Goal: Information Seeking & Learning: Learn about a topic

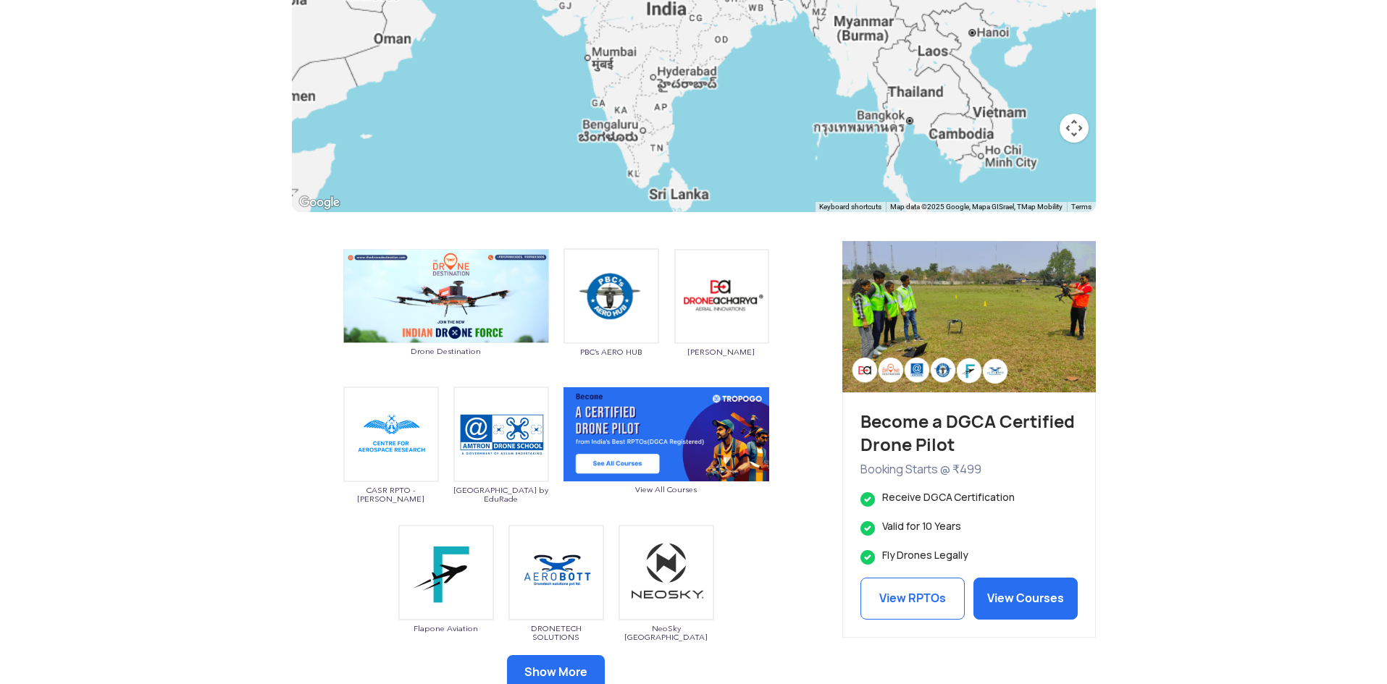
scroll to position [579, 0]
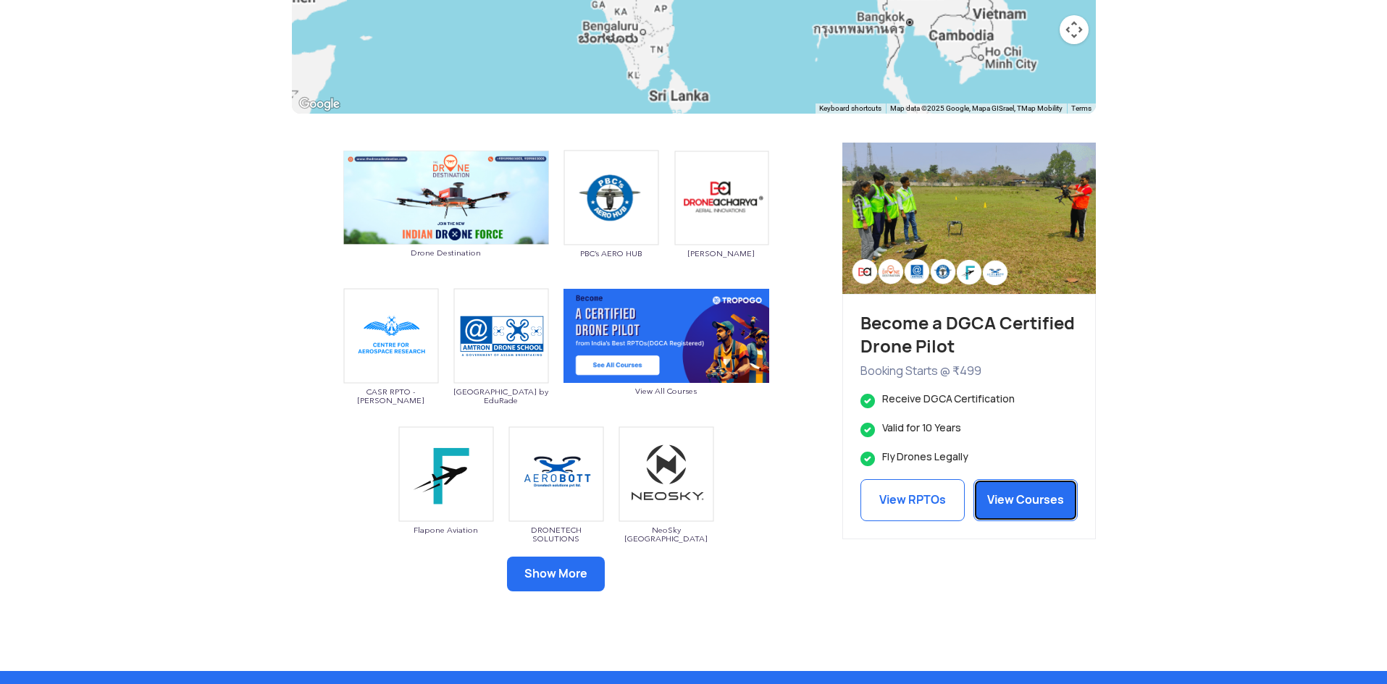
click at [1028, 506] on link "View Courses" at bounding box center [1025, 500] width 104 height 42
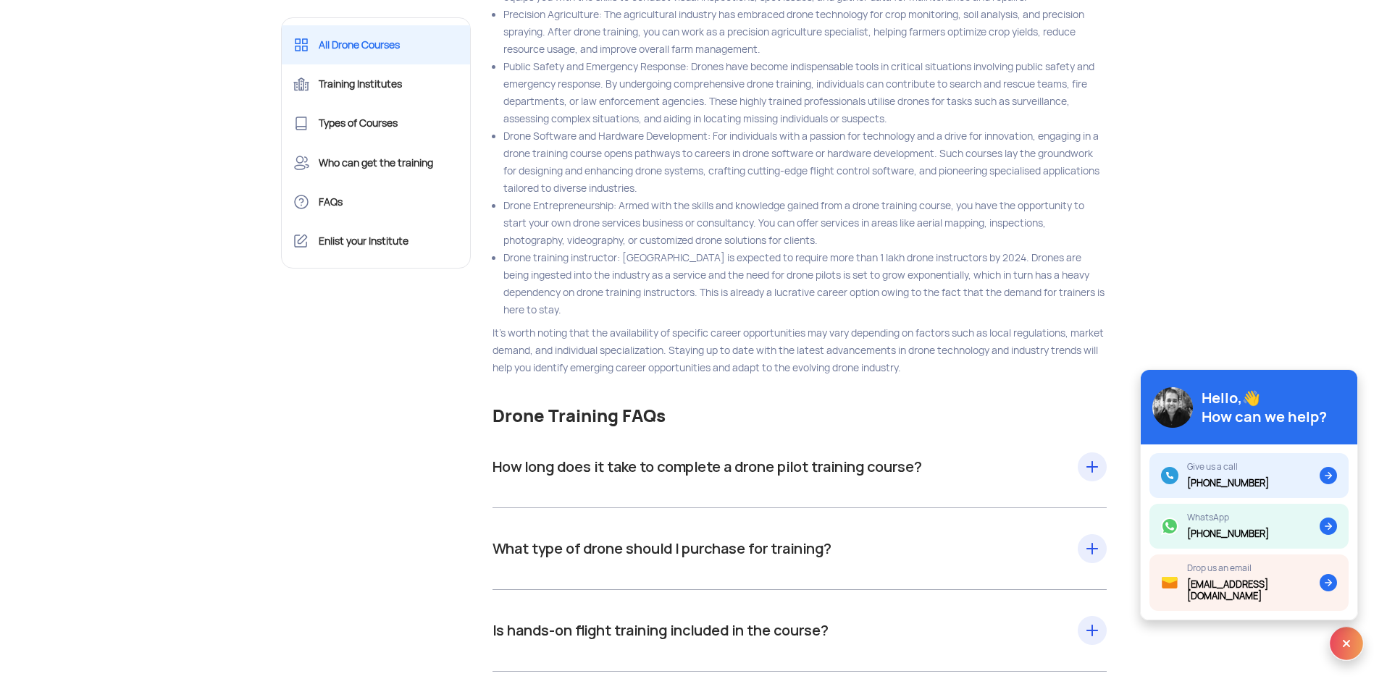
scroll to position [15426, 0]
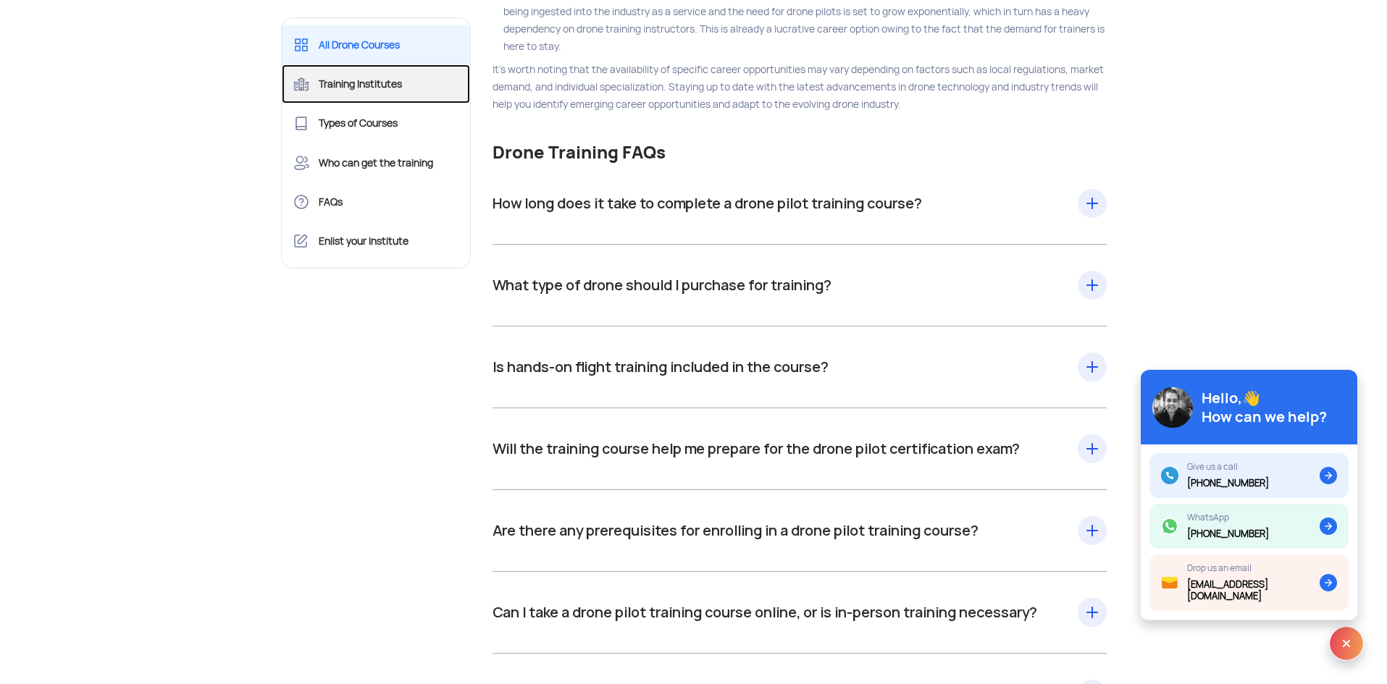
click at [372, 85] on link "Training Institutes" at bounding box center [376, 83] width 189 height 39
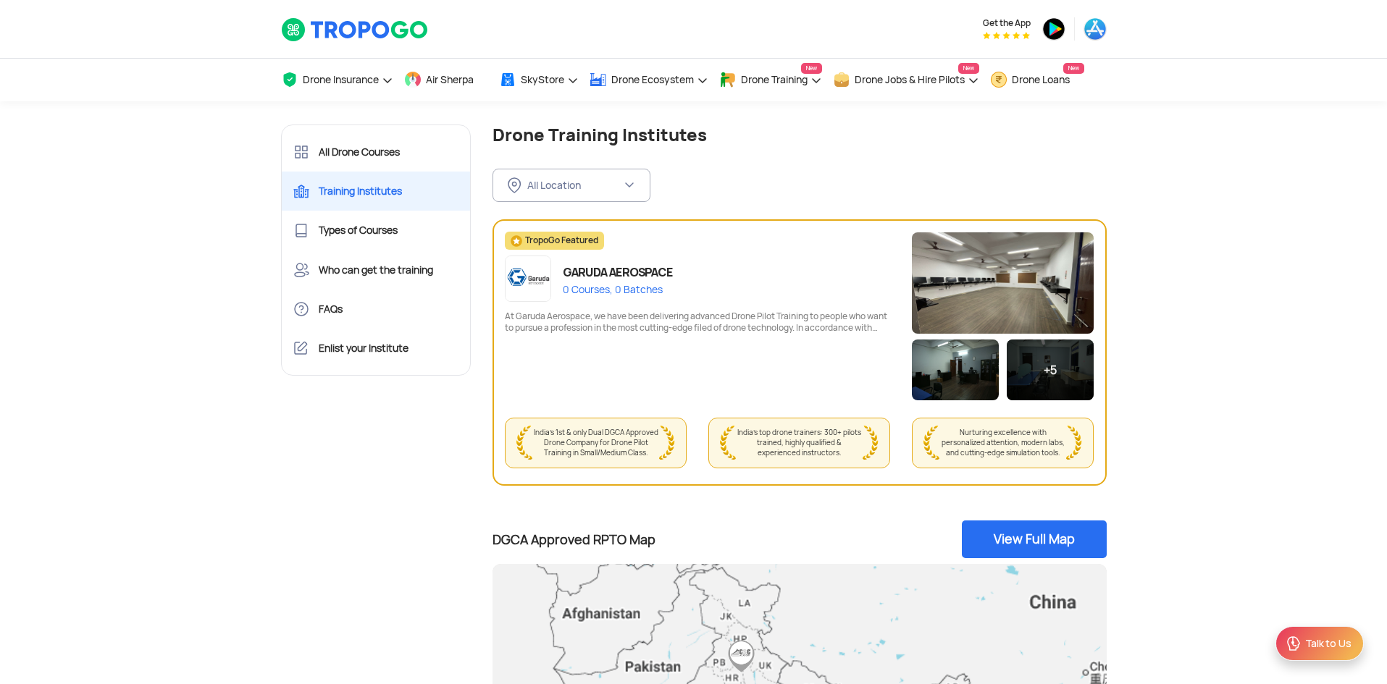
click at [671, 197] on div "All Location FILTER BY LOCATION All Location Andaman and Nicobar Islands (Port …" at bounding box center [799, 174] width 614 height 56
click at [569, 177] on button "All Location" at bounding box center [571, 185] width 158 height 33
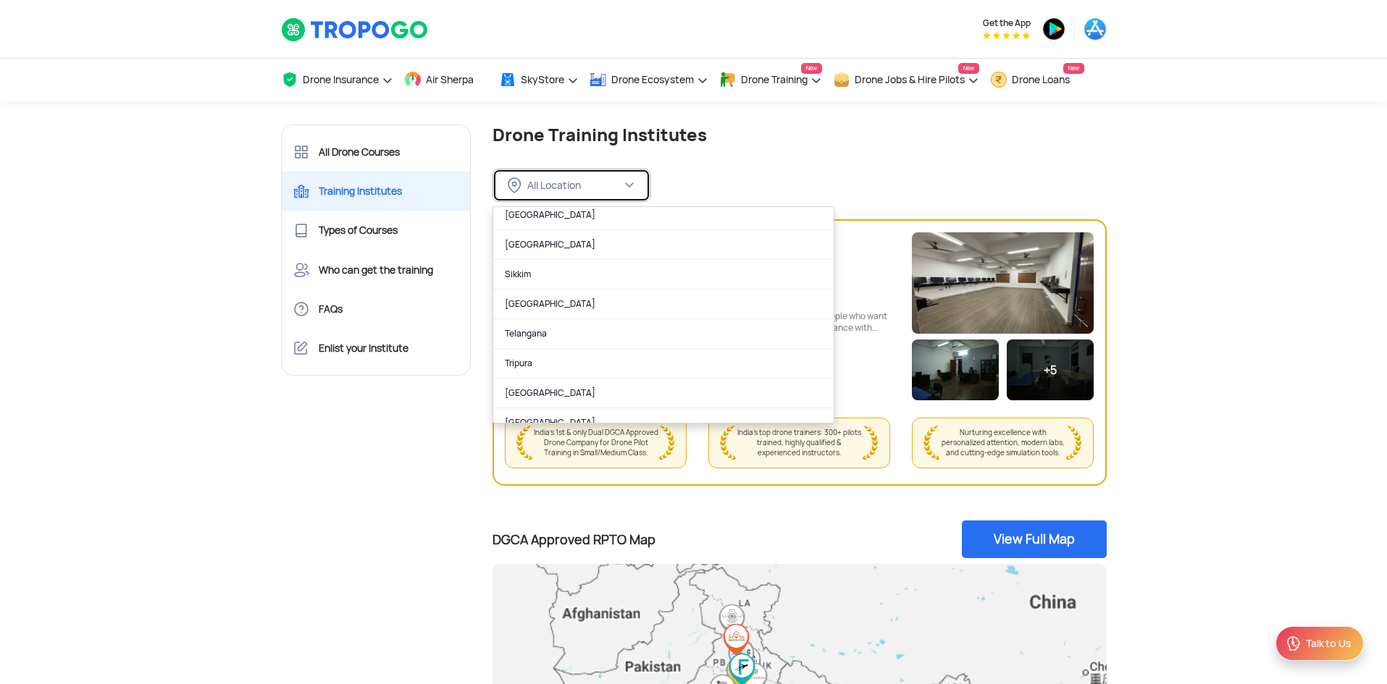
scroll to position [869, 0]
click at [563, 302] on link "Tamil Nadu" at bounding box center [663, 303] width 340 height 30
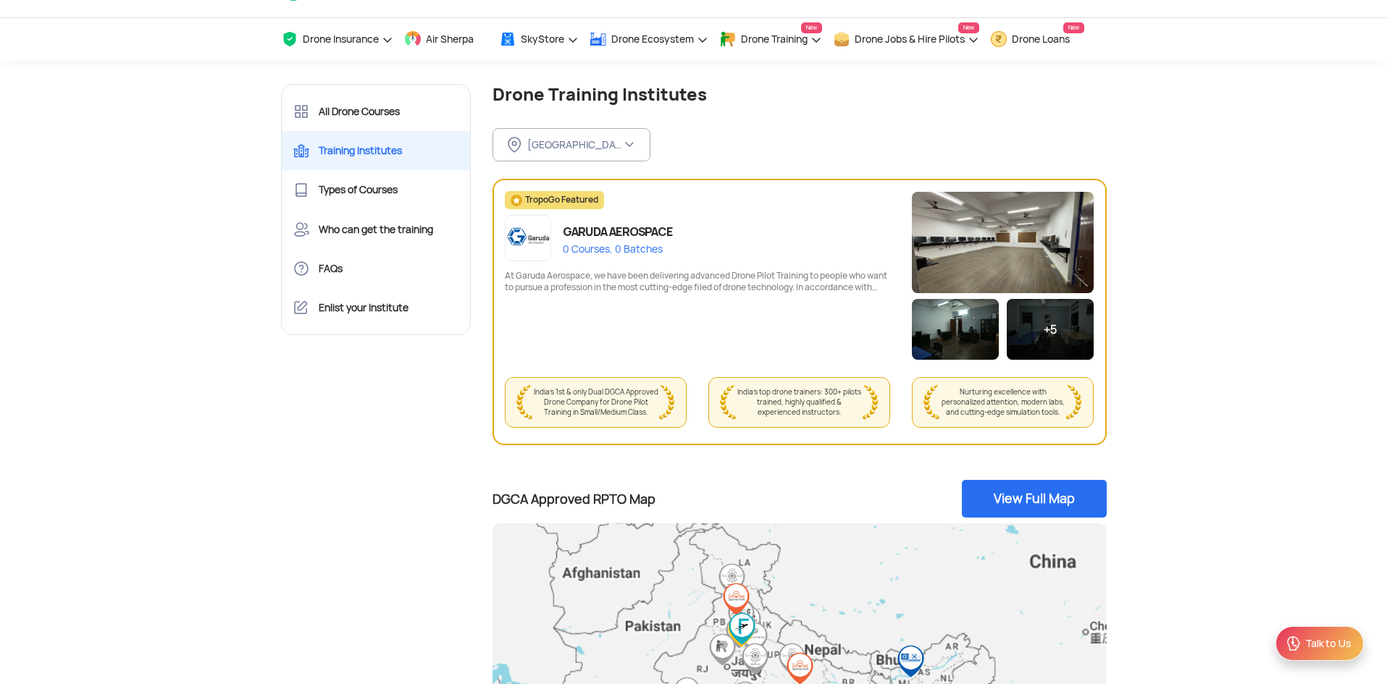
scroll to position [72, 0]
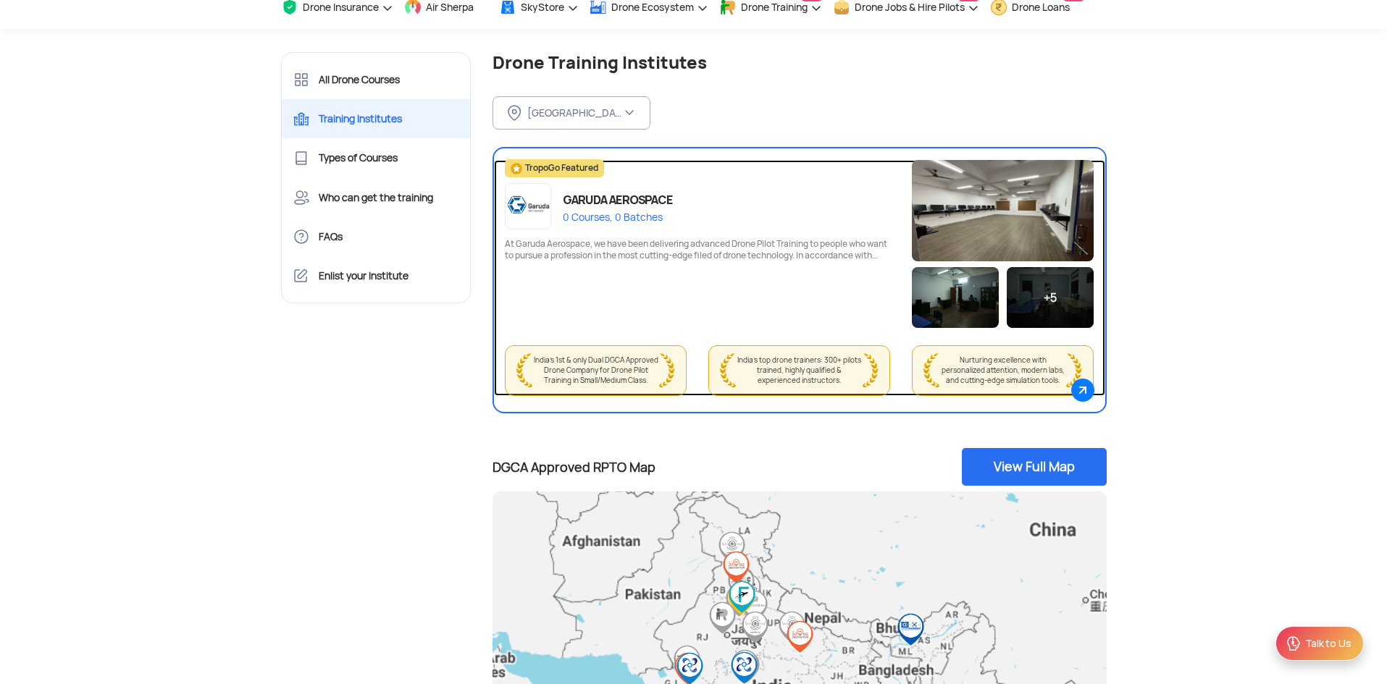
click at [1079, 389] on img at bounding box center [1082, 390] width 23 height 23
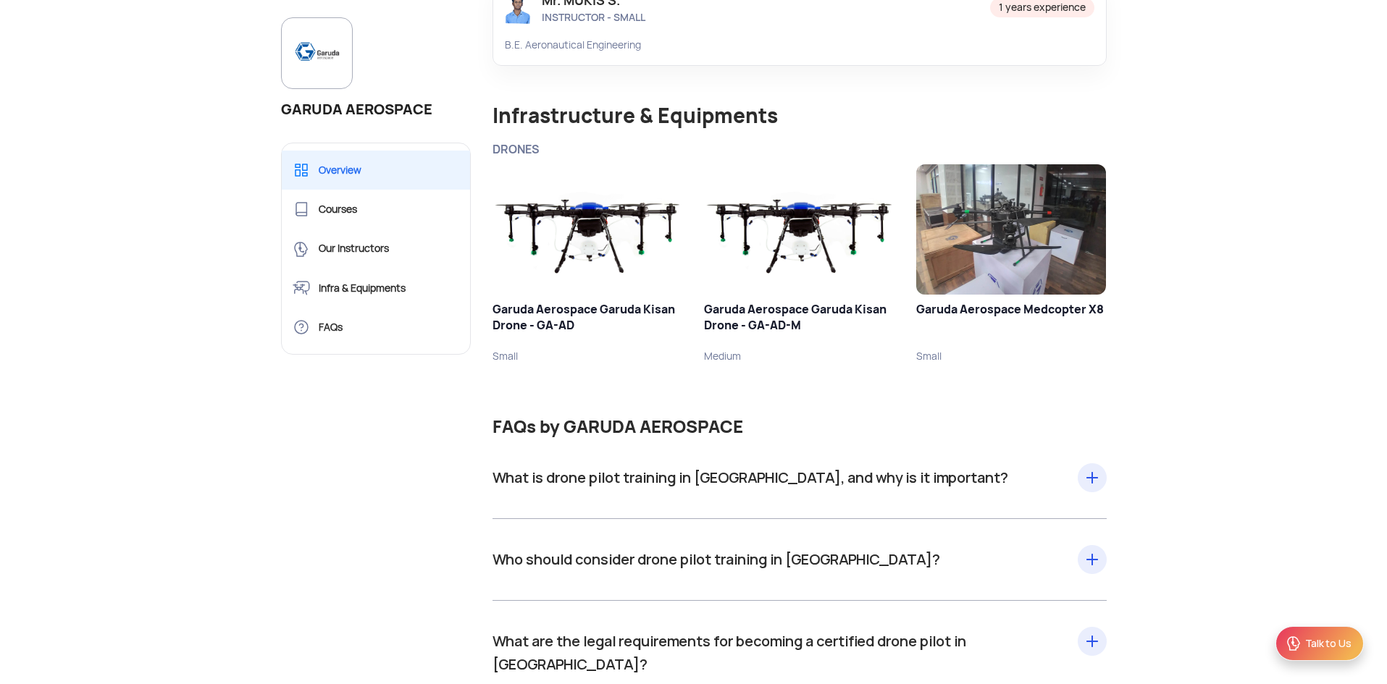
scroll to position [1521, 0]
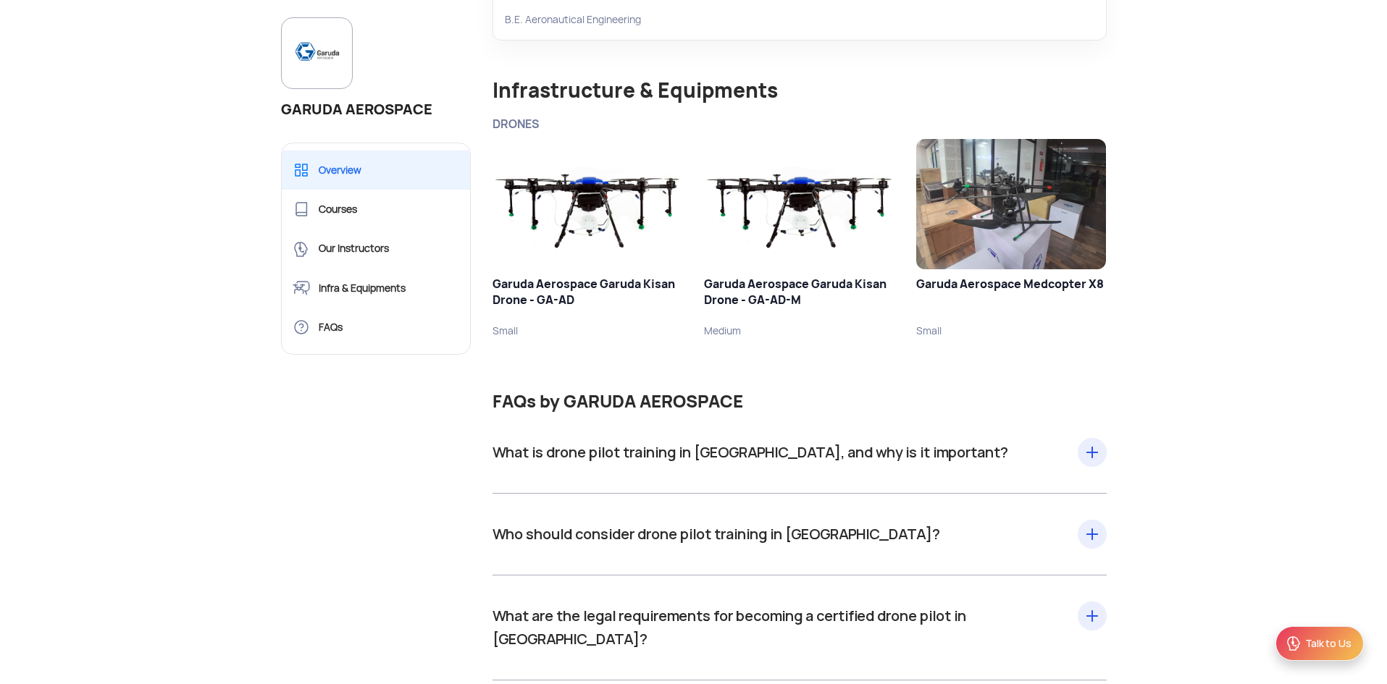
click at [976, 453] on div "What is drone pilot training in India, and why is it important? Drone pilot tra…" at bounding box center [799, 452] width 614 height 23
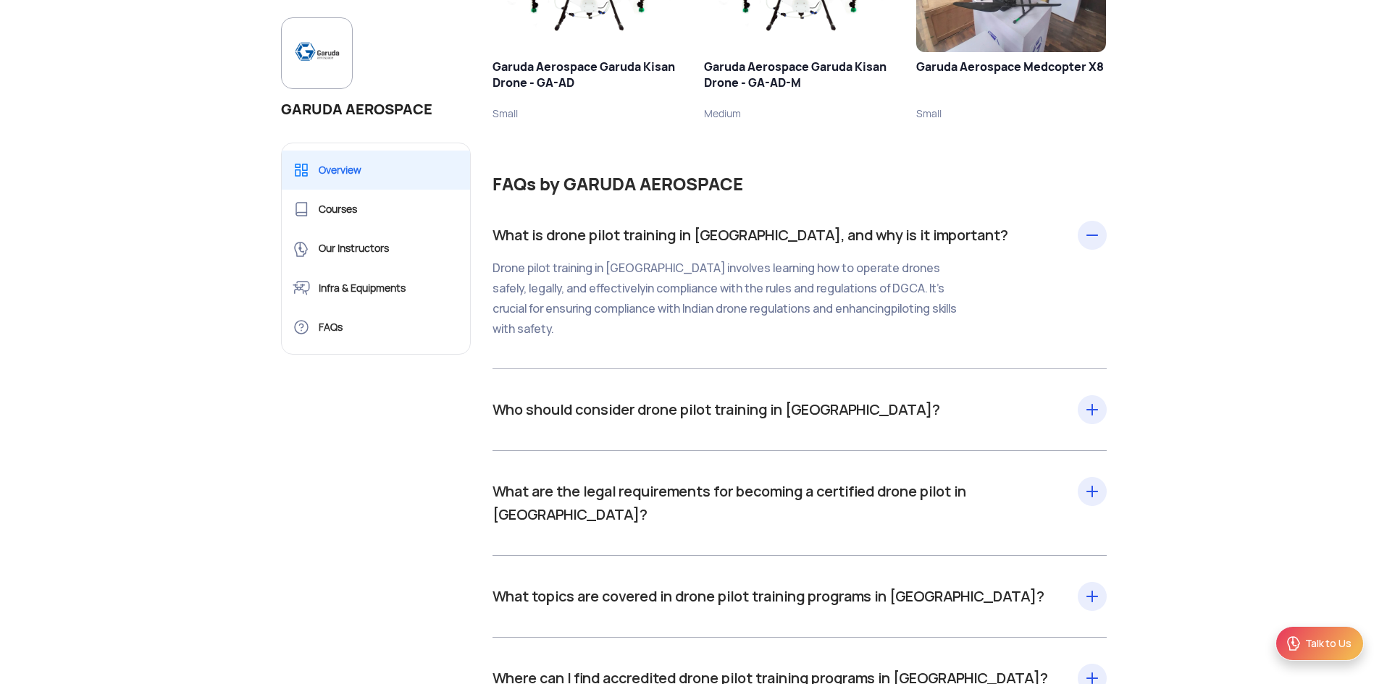
click at [808, 426] on div "Who should consider drone pilot training in India? Anyone intending to operate …" at bounding box center [799, 410] width 614 height 82
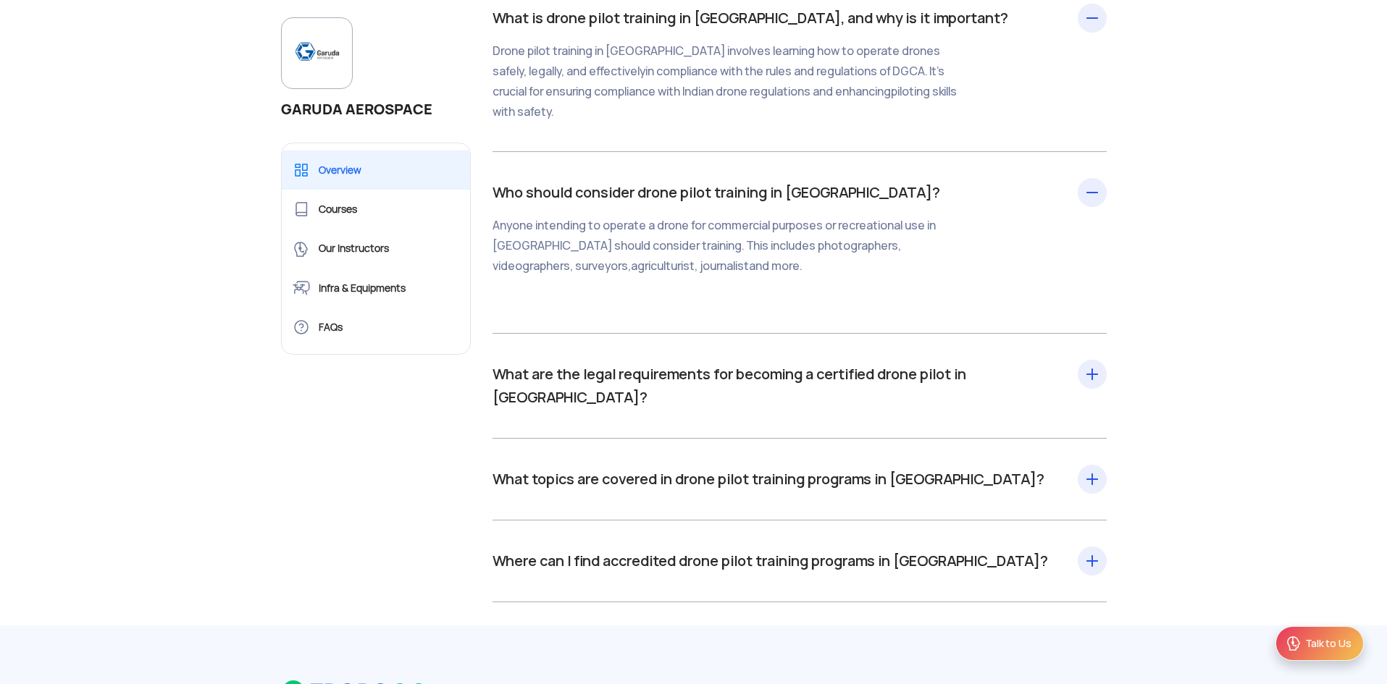
click at [780, 380] on div "What are the legal requirements for becoming a certified drone pilot in India? …" at bounding box center [799, 386] width 614 height 46
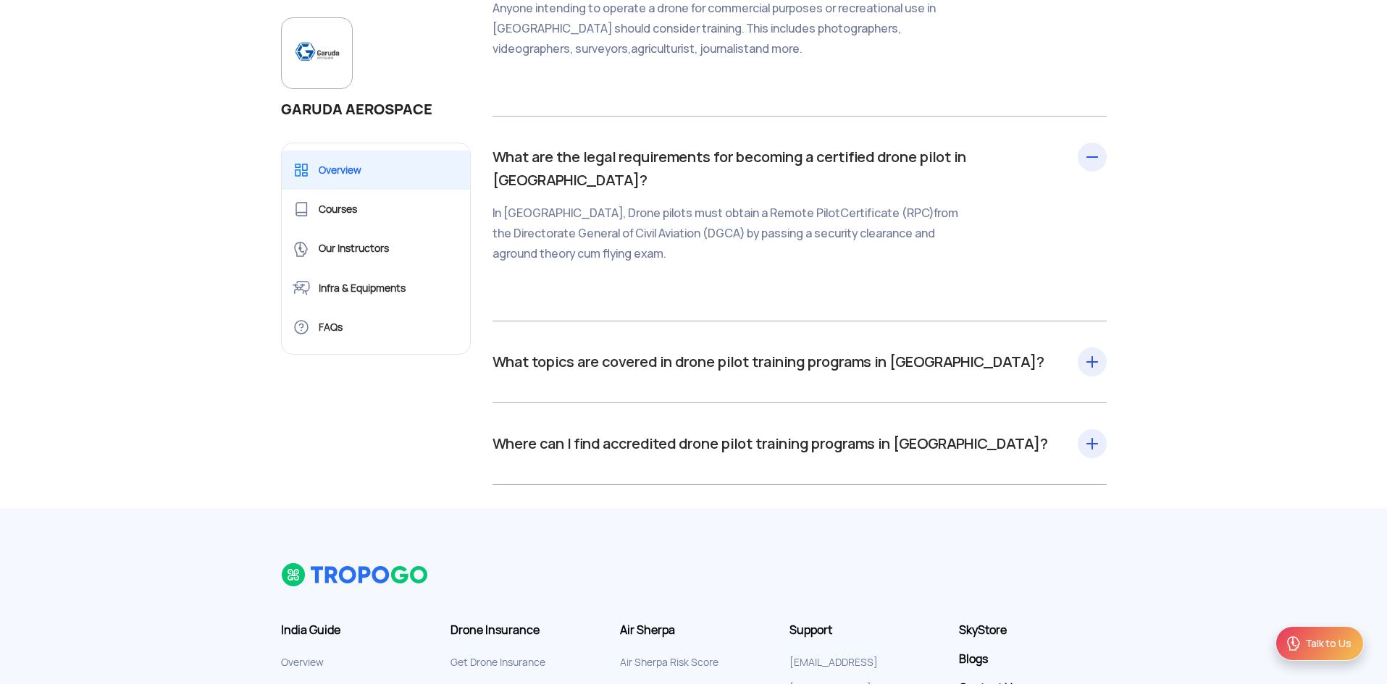
click at [758, 354] on div "What topics are covered in drone pilot training programs in India? Training pro…" at bounding box center [799, 363] width 614 height 82
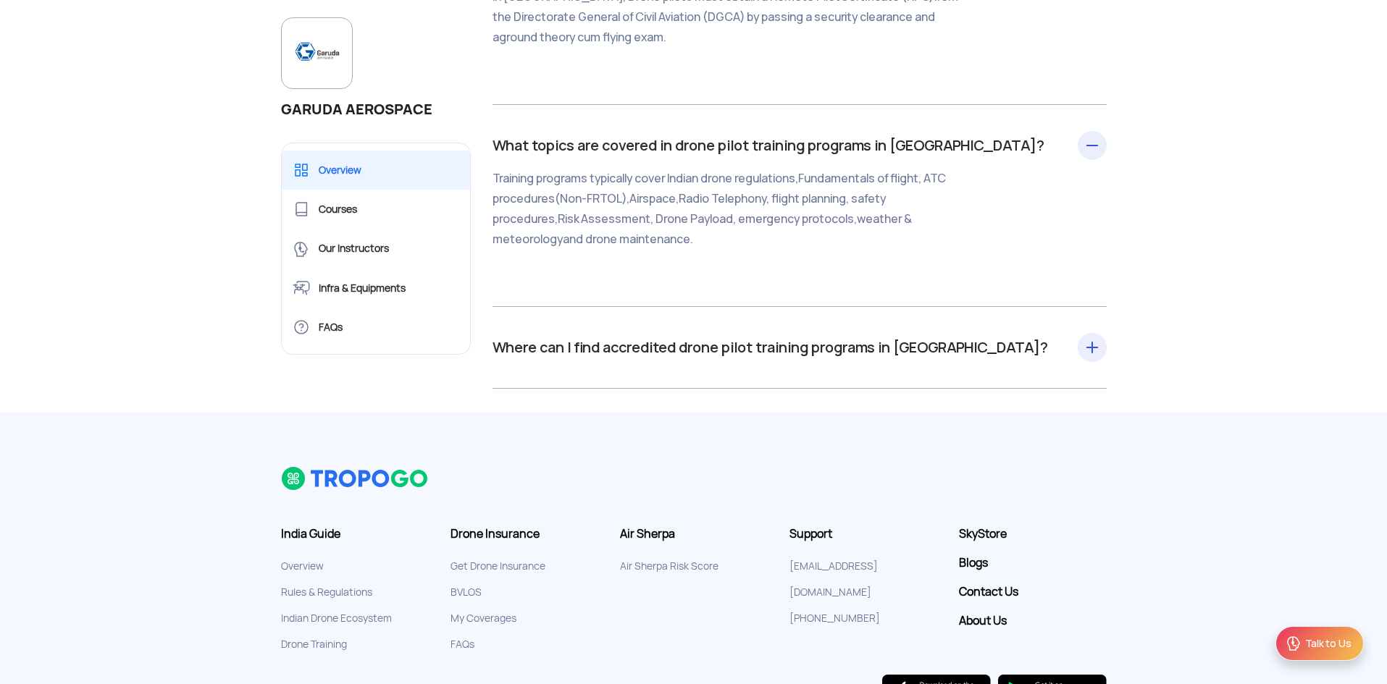
scroll to position [2390, 0]
click at [792, 337] on div "Where can I find accredited drone pilot training programs in India? Garuda Aero…" at bounding box center [799, 347] width 614 height 82
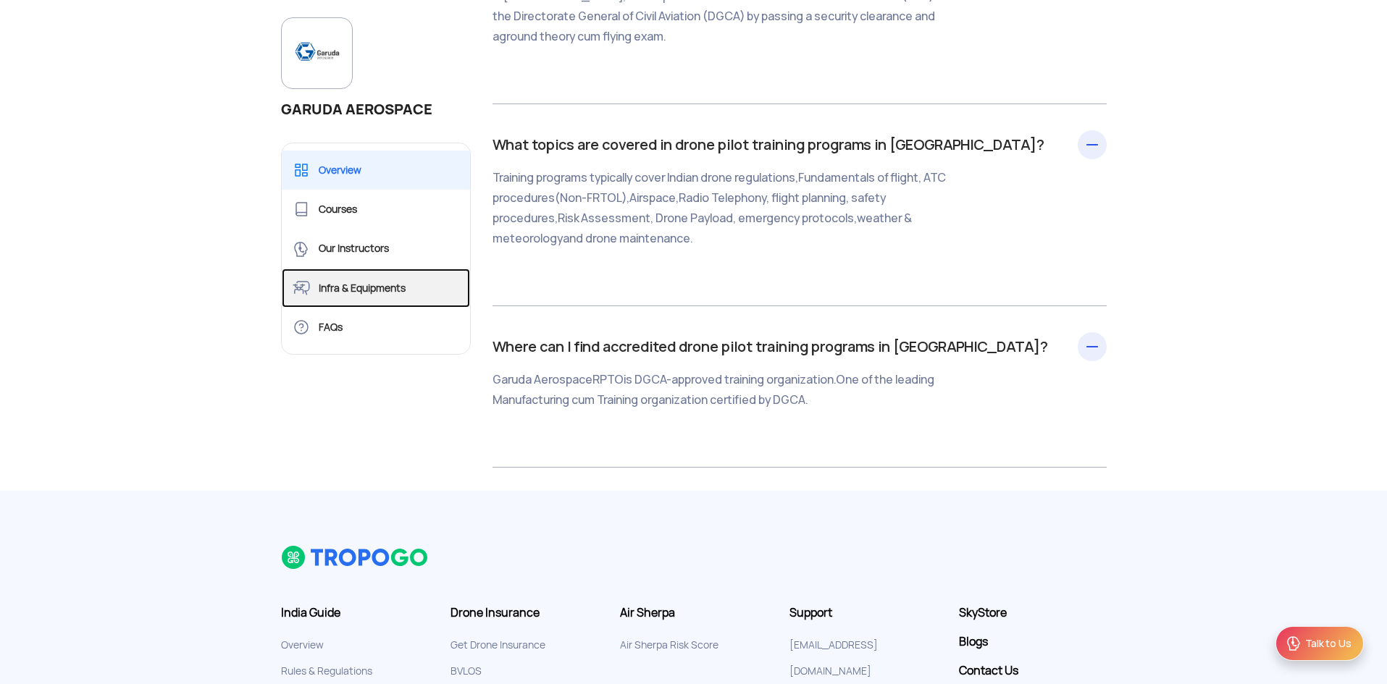
click at [364, 290] on link "Infra & Equipments" at bounding box center [376, 288] width 189 height 39
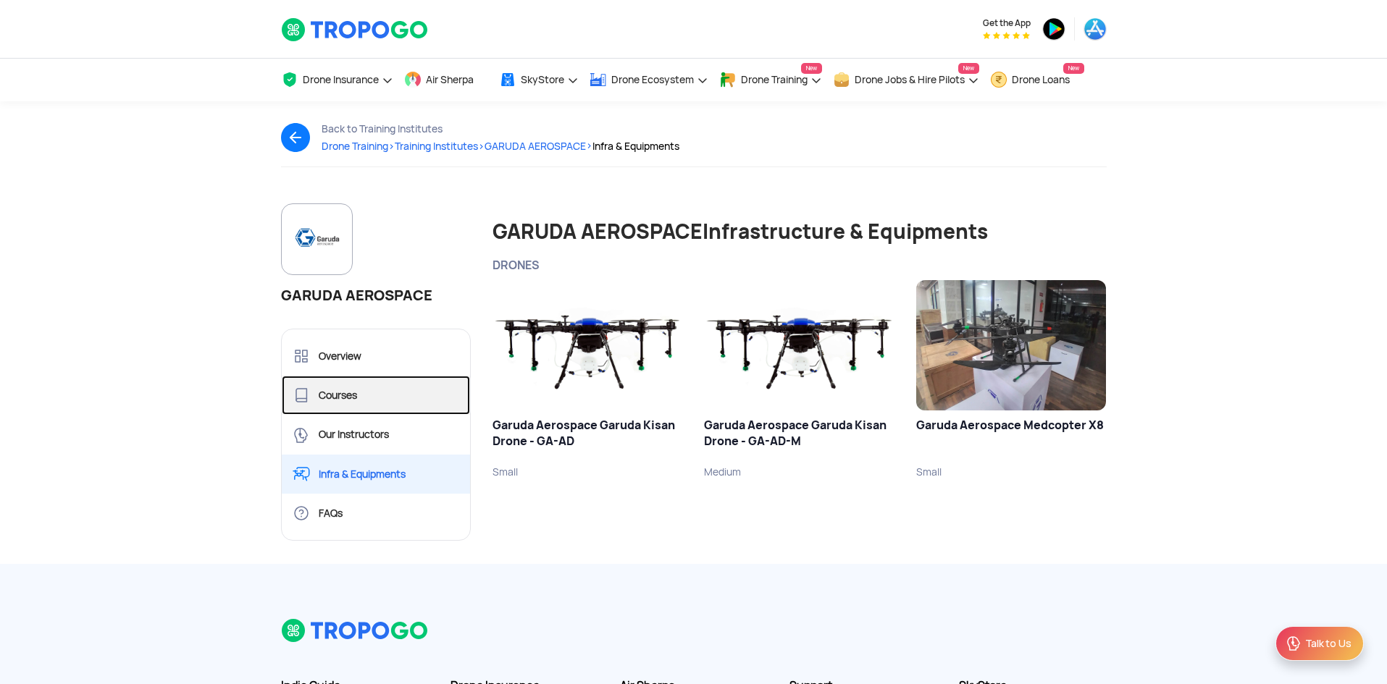
click at [346, 410] on link "Courses" at bounding box center [376, 395] width 189 height 39
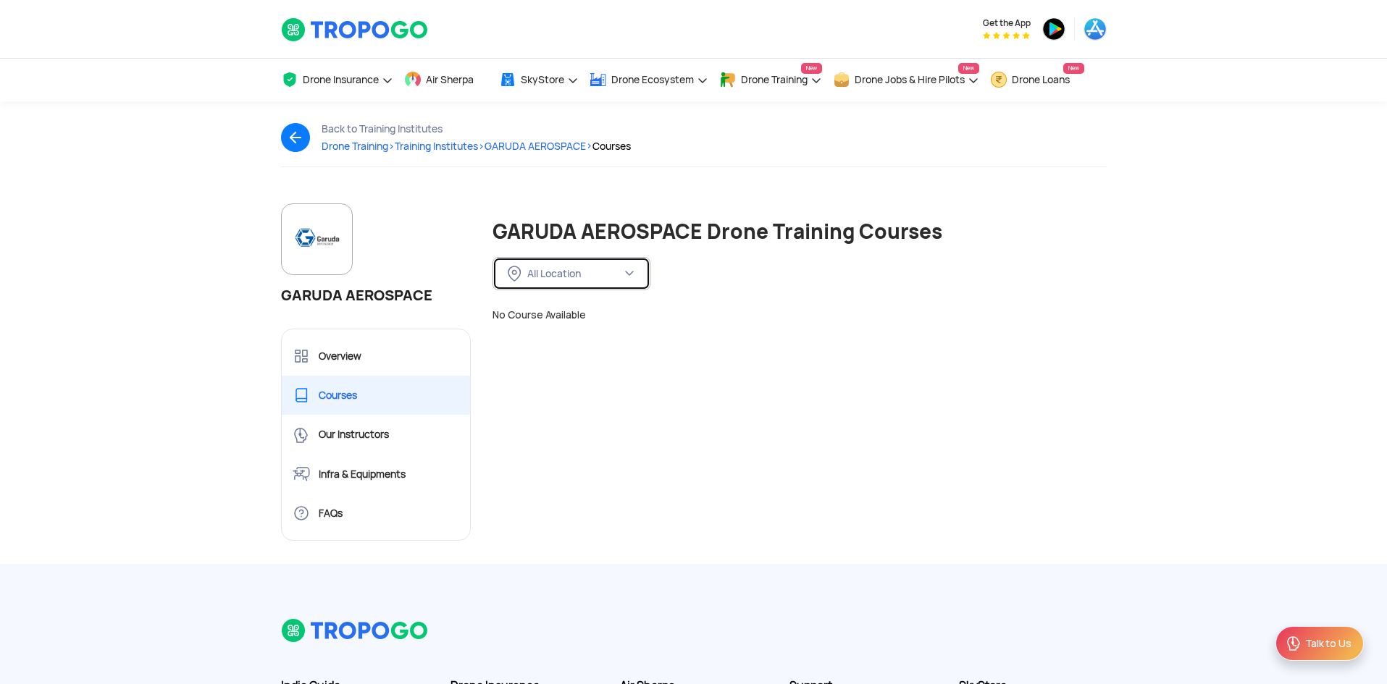
click at [553, 284] on button "All Location" at bounding box center [571, 273] width 158 height 33
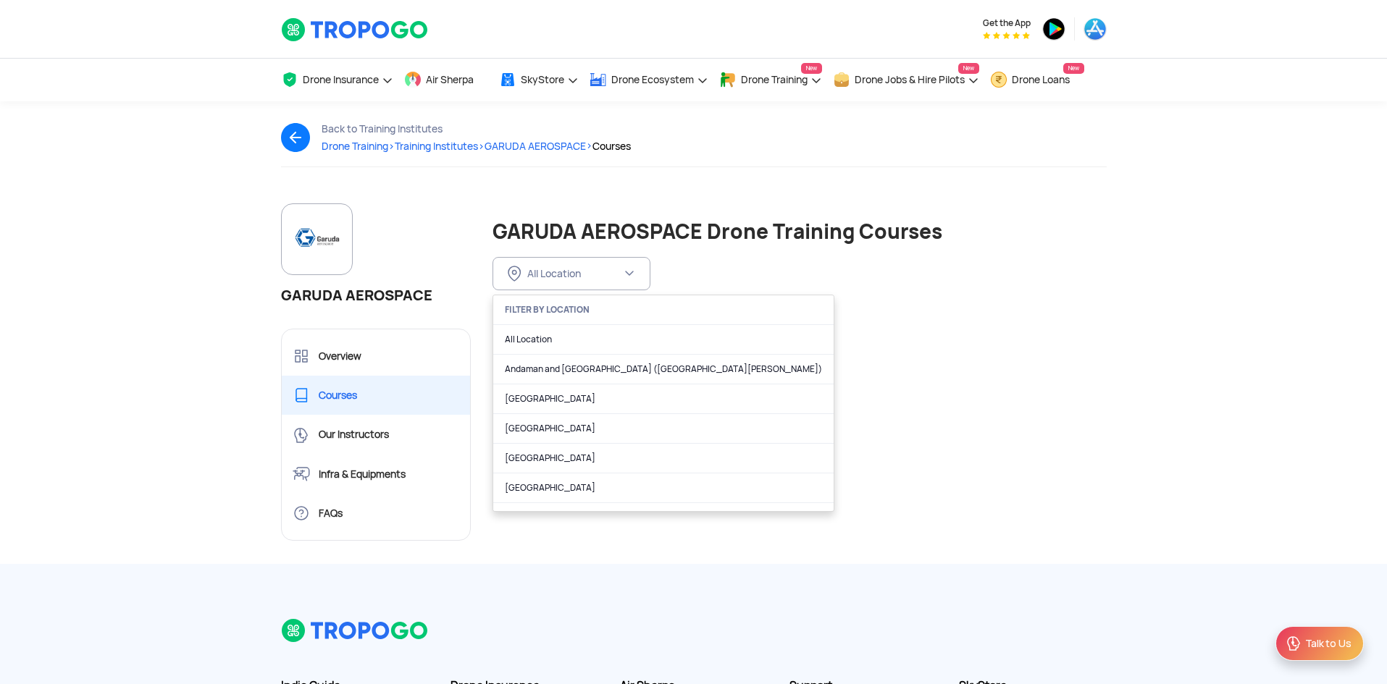
click at [414, 238] on div "GARUDA AEROSPACE" at bounding box center [376, 256] width 190 height 104
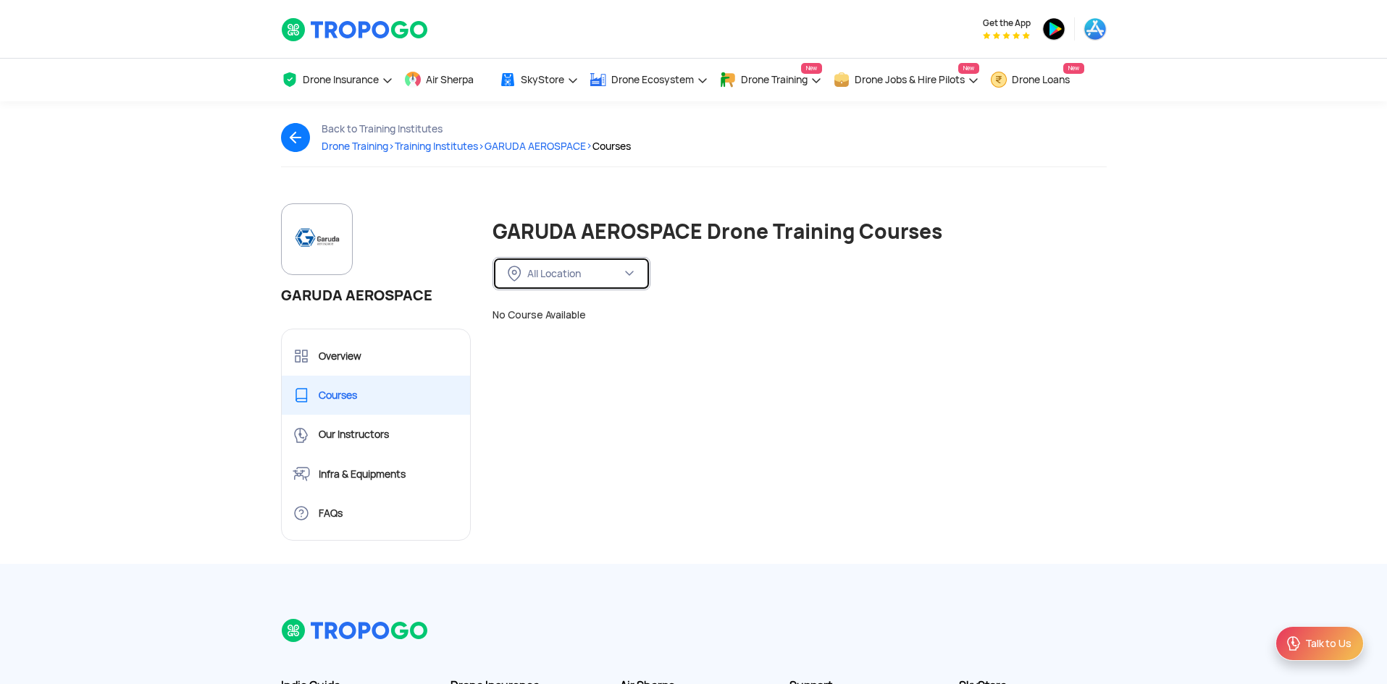
click at [532, 268] on div "All Location" at bounding box center [574, 273] width 94 height 13
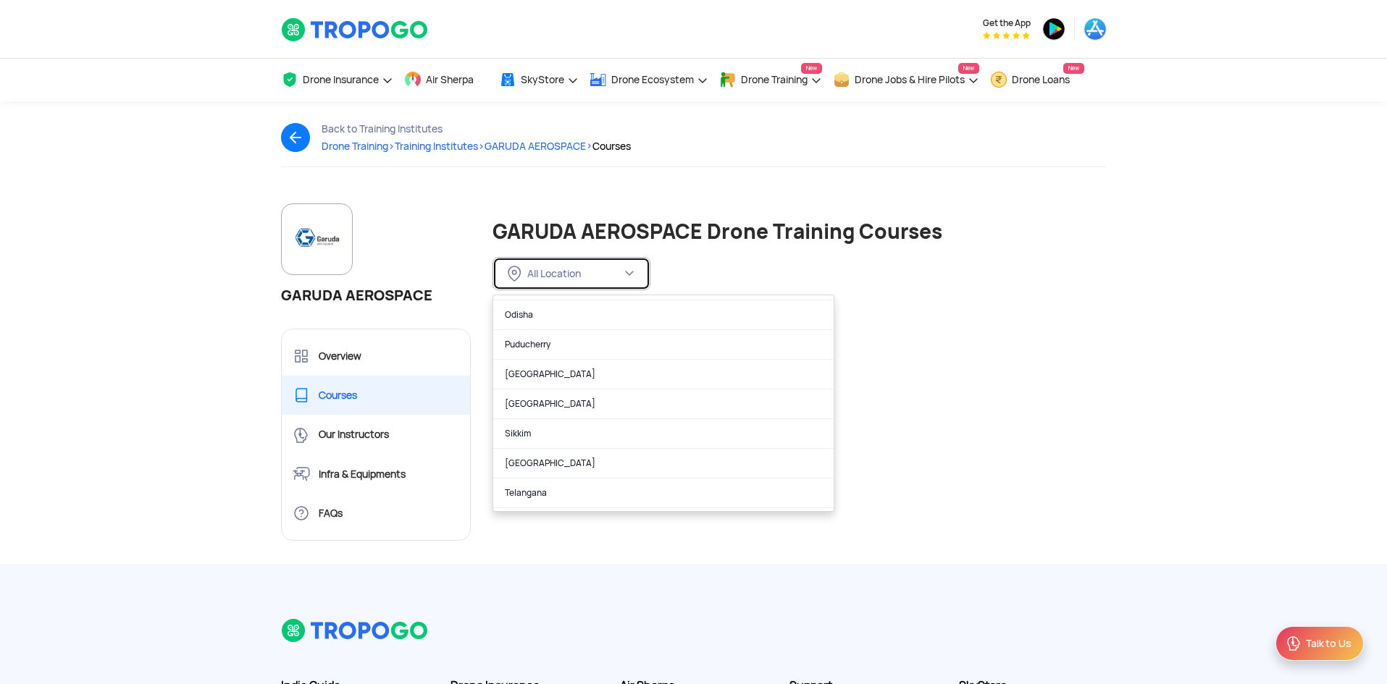
scroll to position [913, 0]
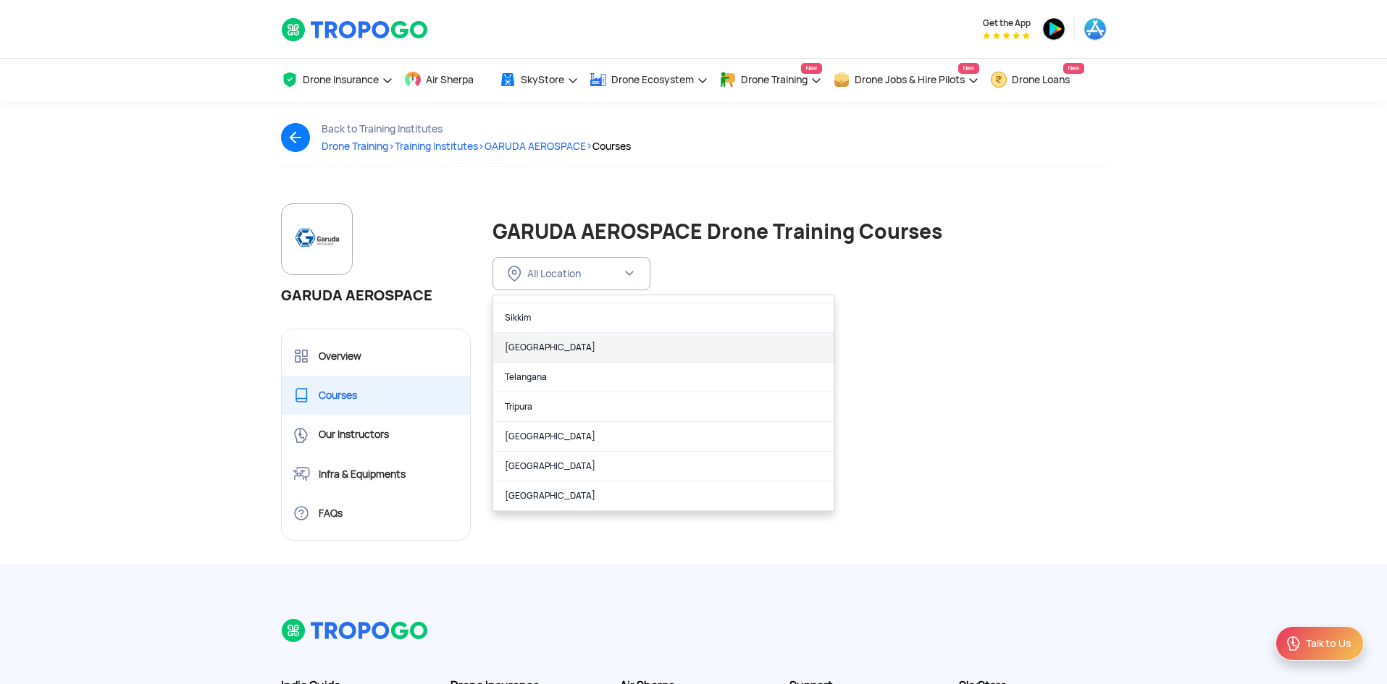
click at [535, 358] on link "Tamil Nadu" at bounding box center [663, 348] width 340 height 30
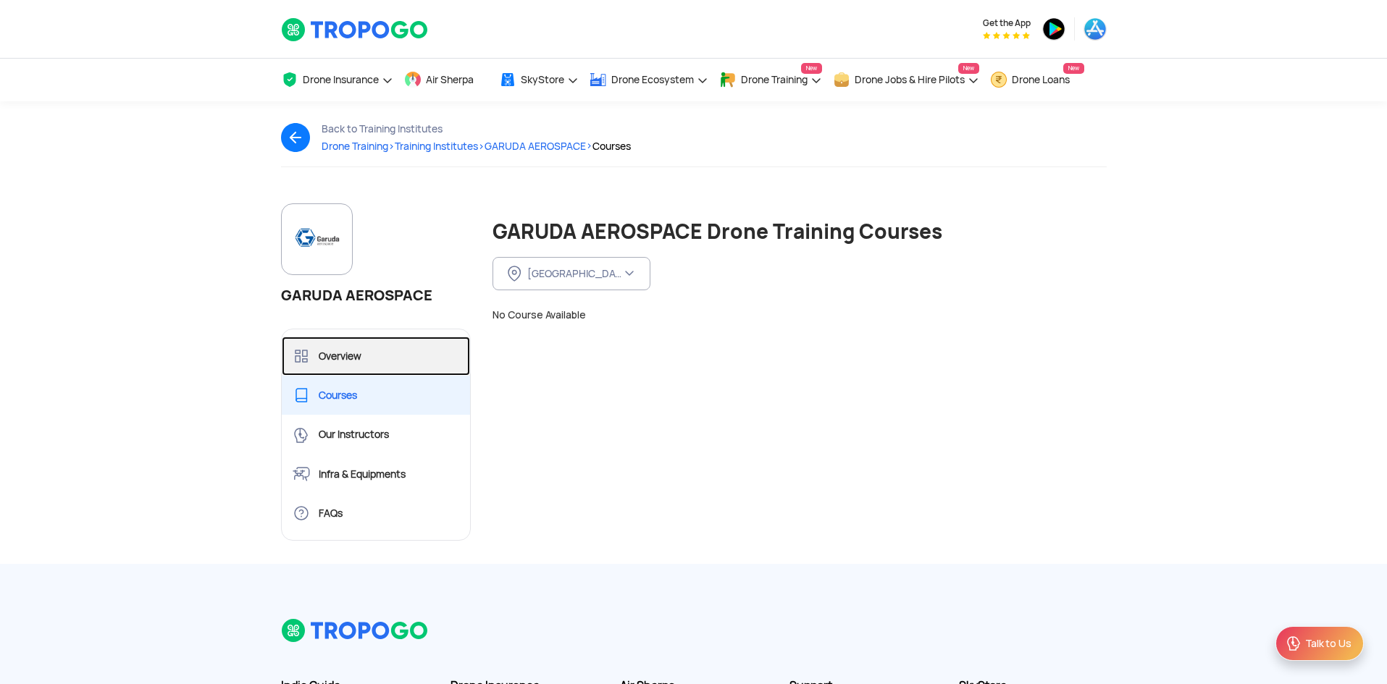
click at [366, 361] on link "Overview" at bounding box center [376, 356] width 189 height 39
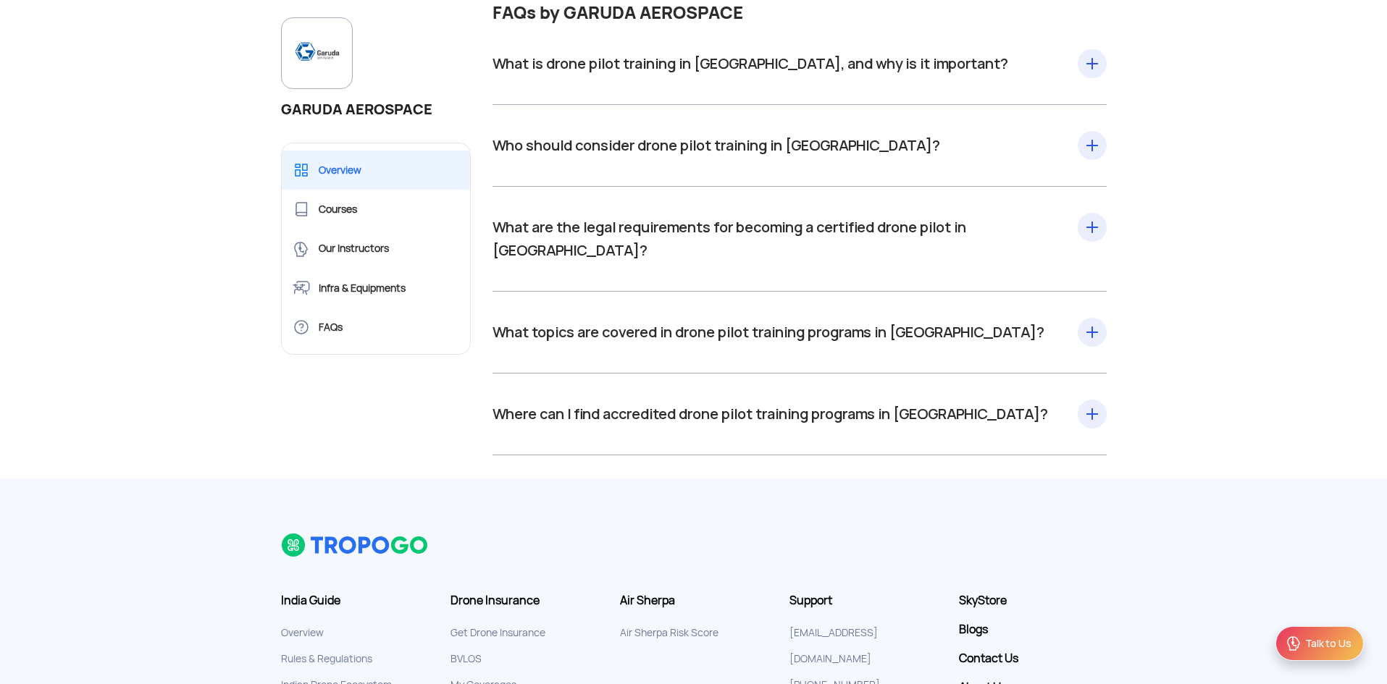
scroll to position [2082, 0]
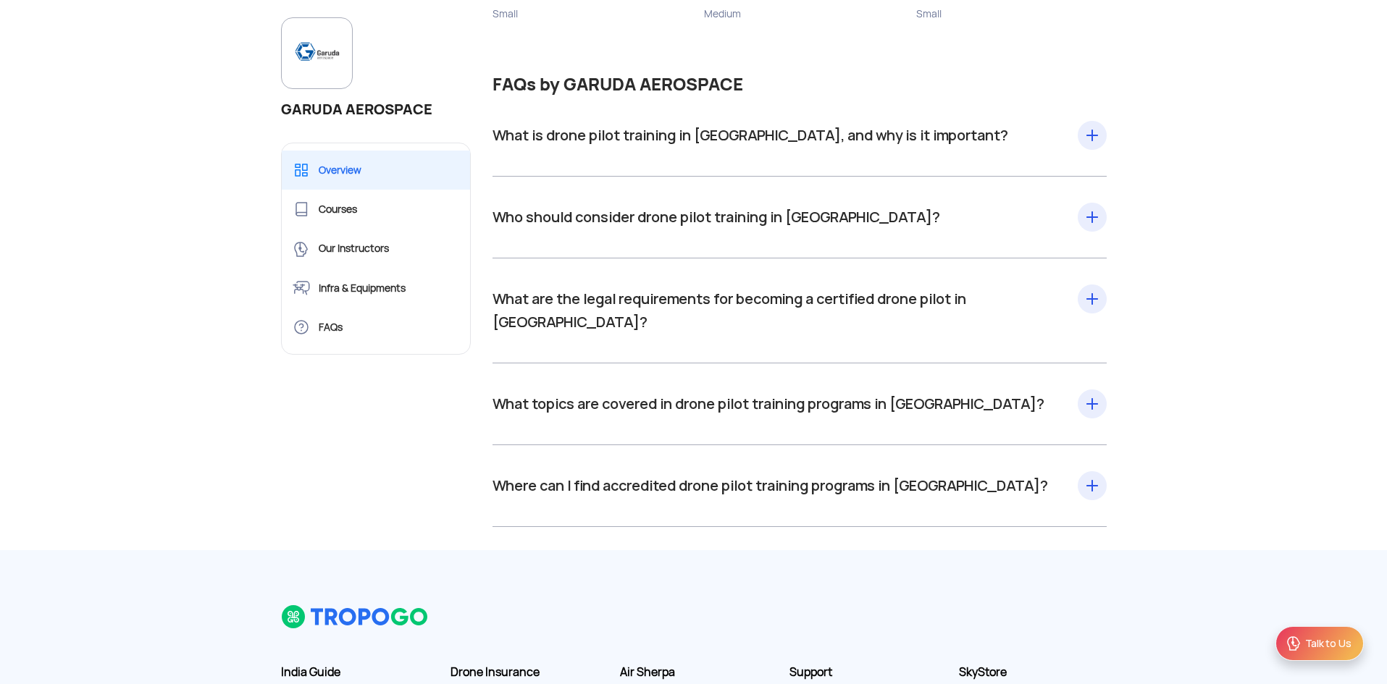
drag, startPoint x: 1199, startPoint y: 248, endPoint x: 1196, endPoint y: 164, distance: 84.1
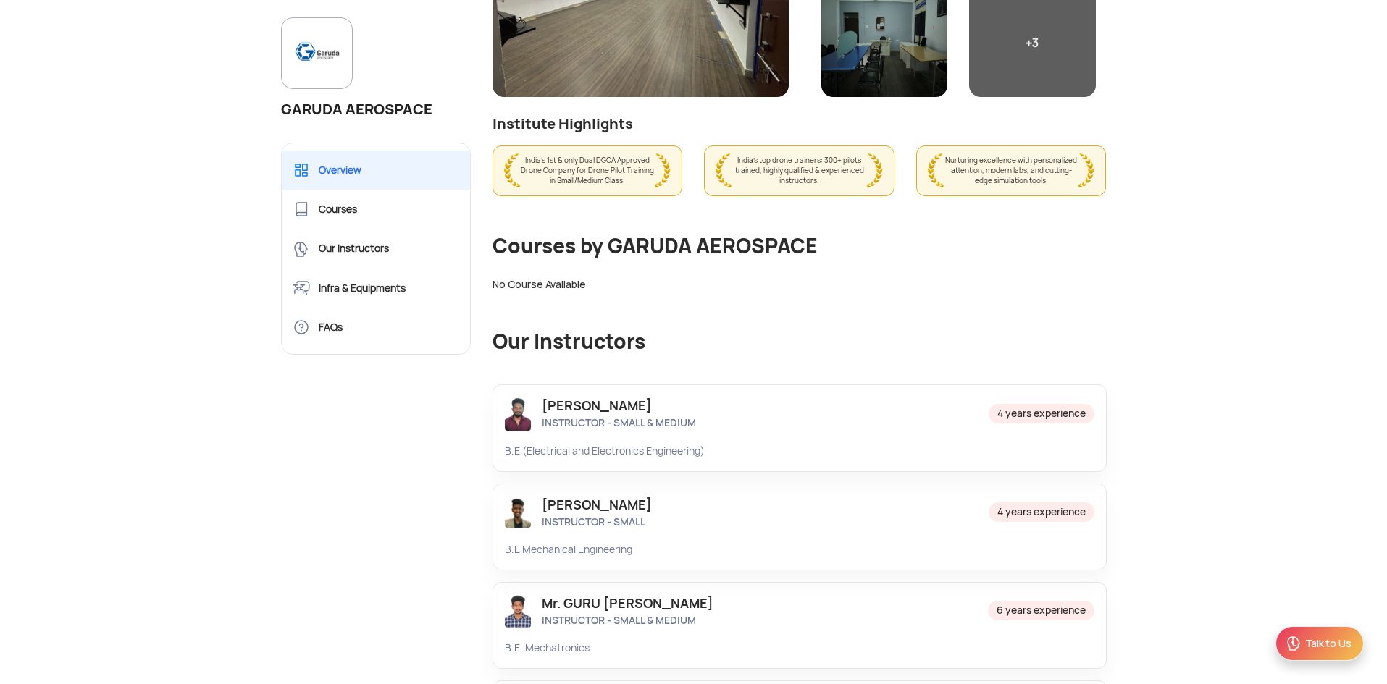
scroll to position [0, 0]
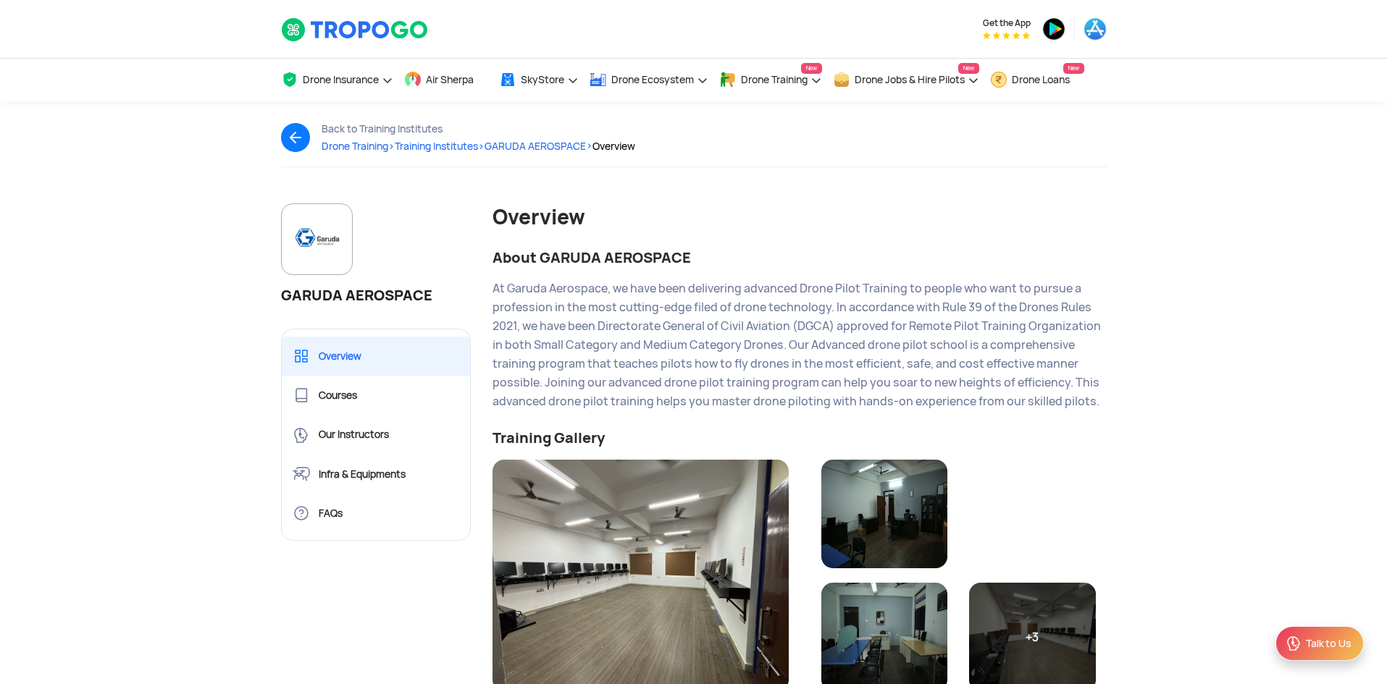
drag, startPoint x: 1136, startPoint y: 429, endPoint x: 1143, endPoint y: 157, distance: 272.4
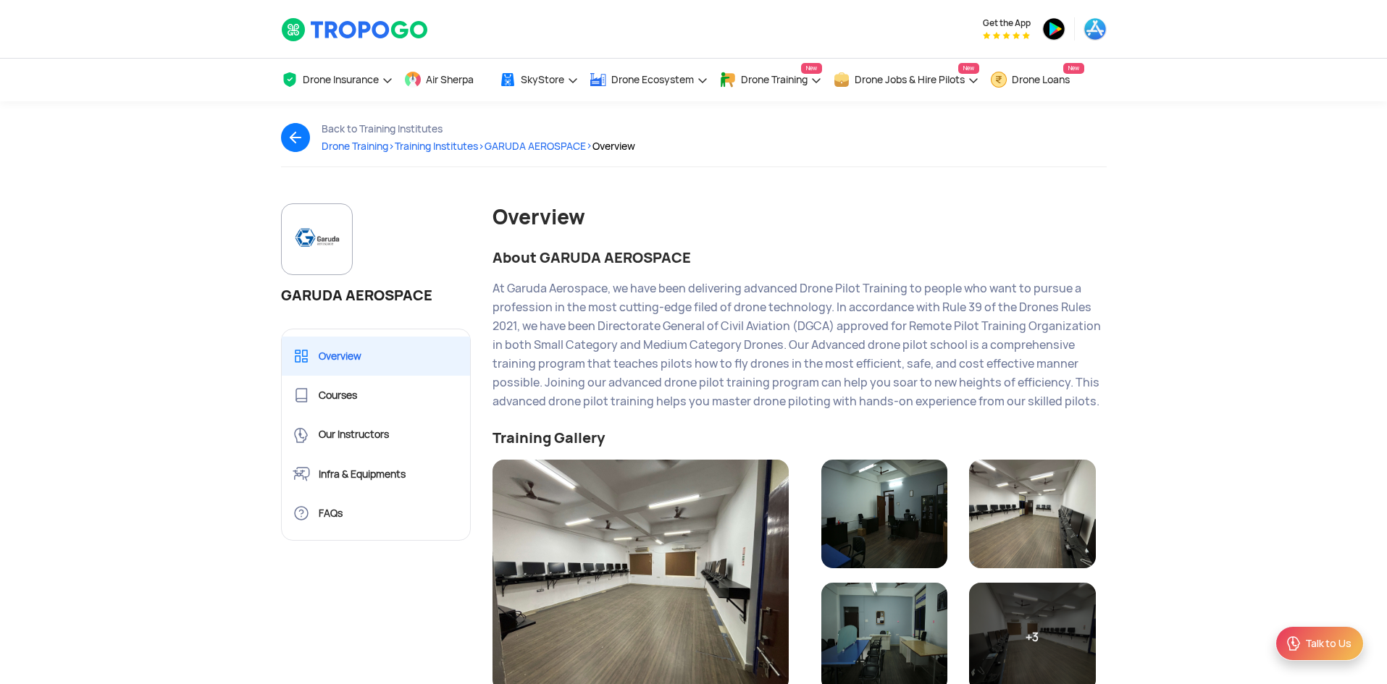
click at [459, 145] on span "Training Institutes >" at bounding box center [440, 146] width 90 height 13
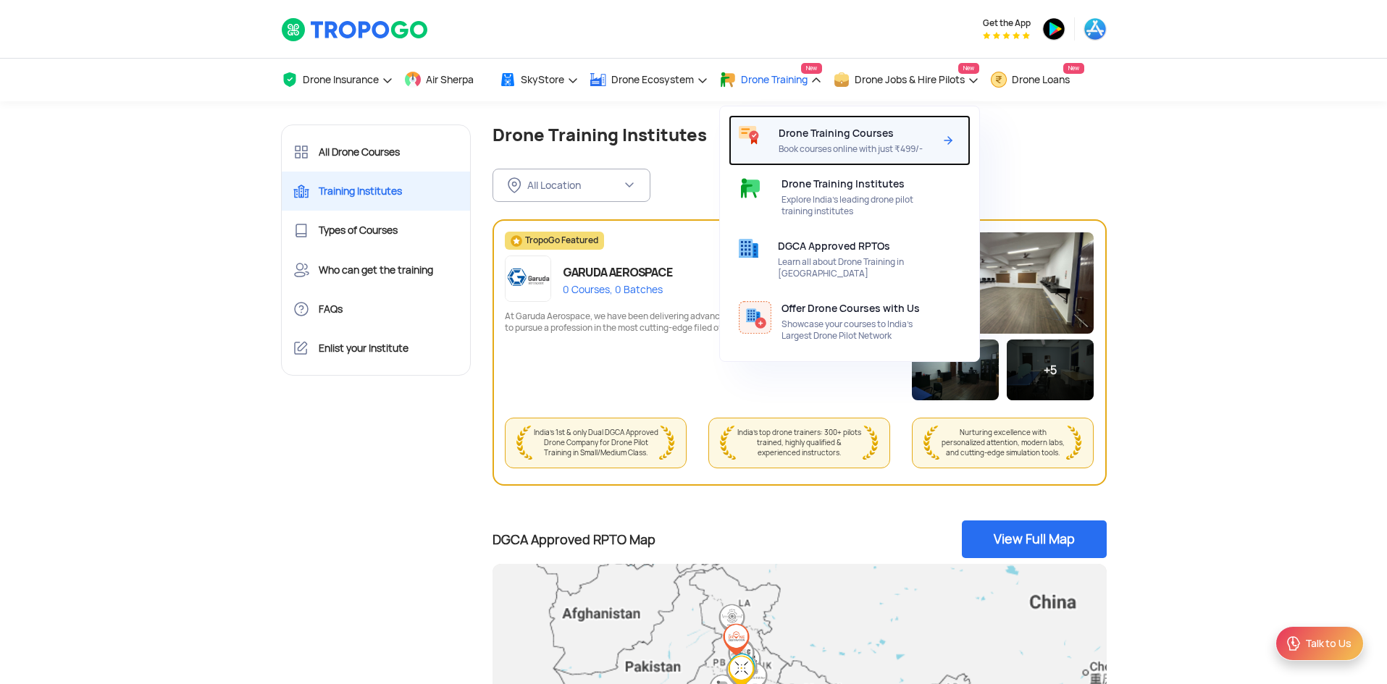
click at [854, 133] on span "Drone Training Courses" at bounding box center [836, 133] width 115 height 12
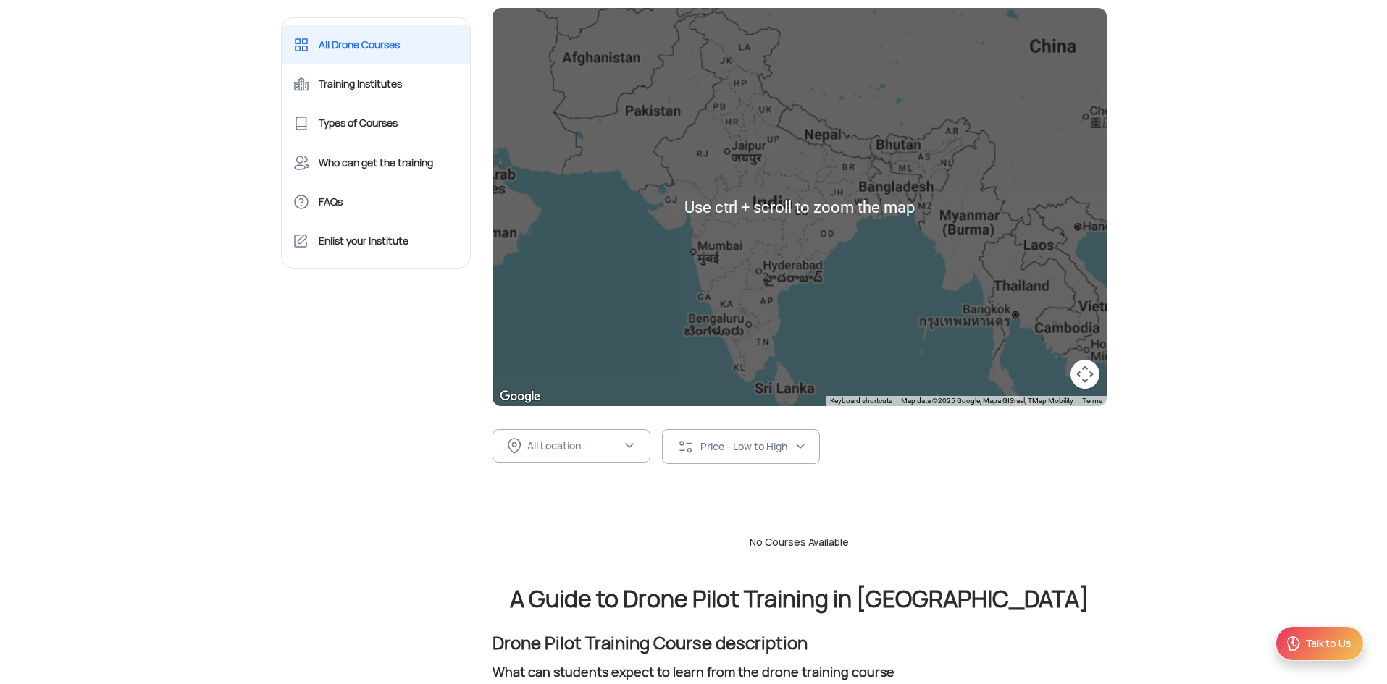
scroll to position [217, 0]
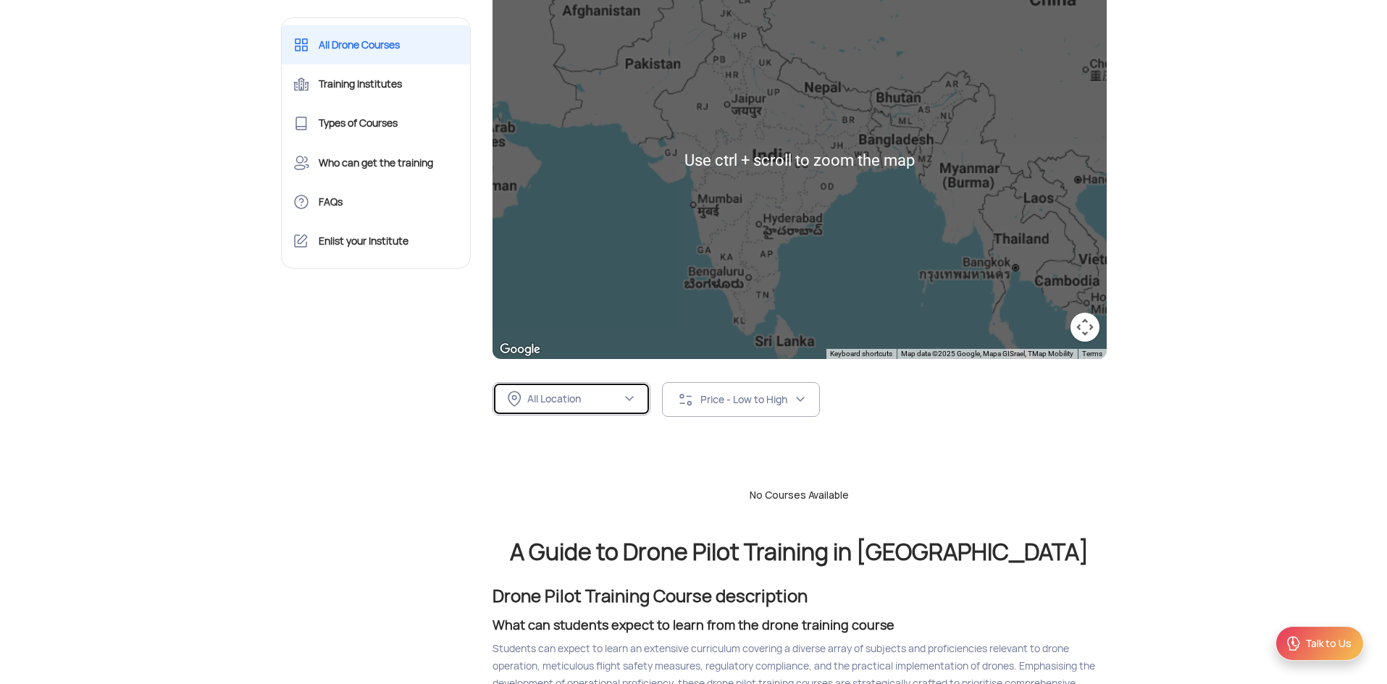
click at [604, 414] on button "All Location" at bounding box center [571, 398] width 158 height 33
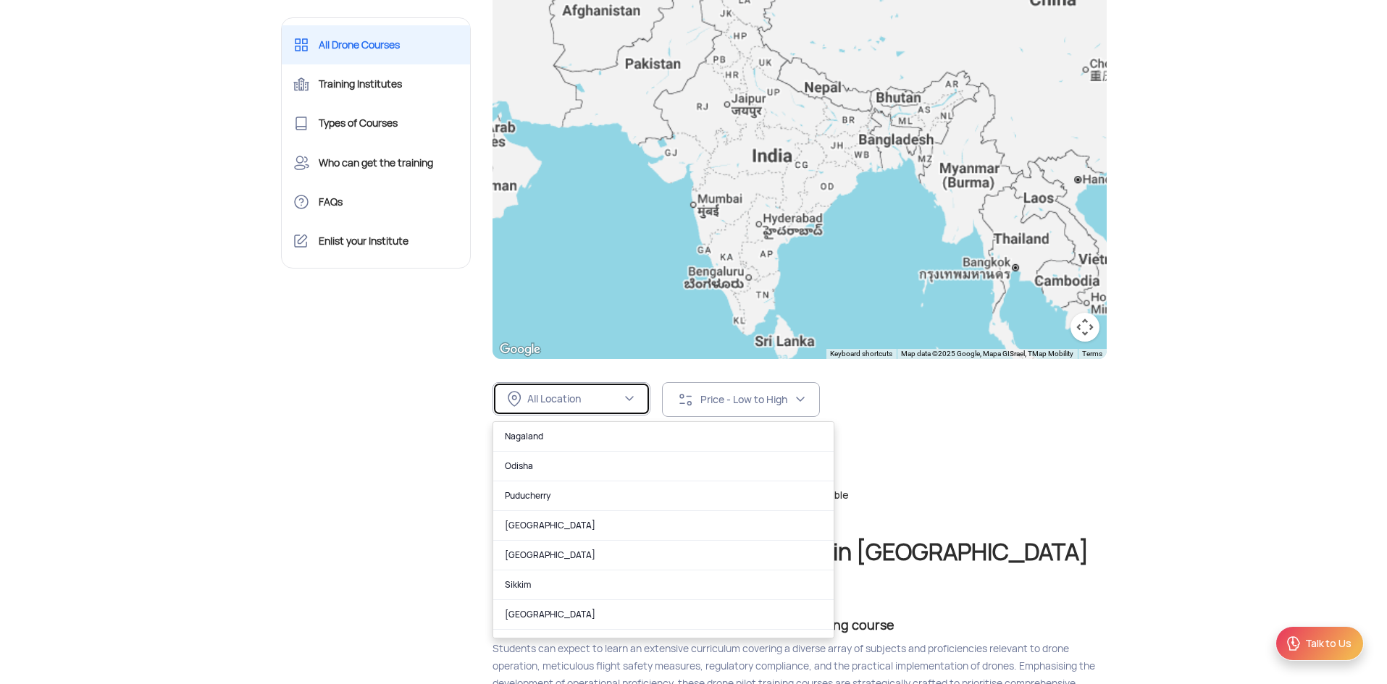
scroll to position [913, 0]
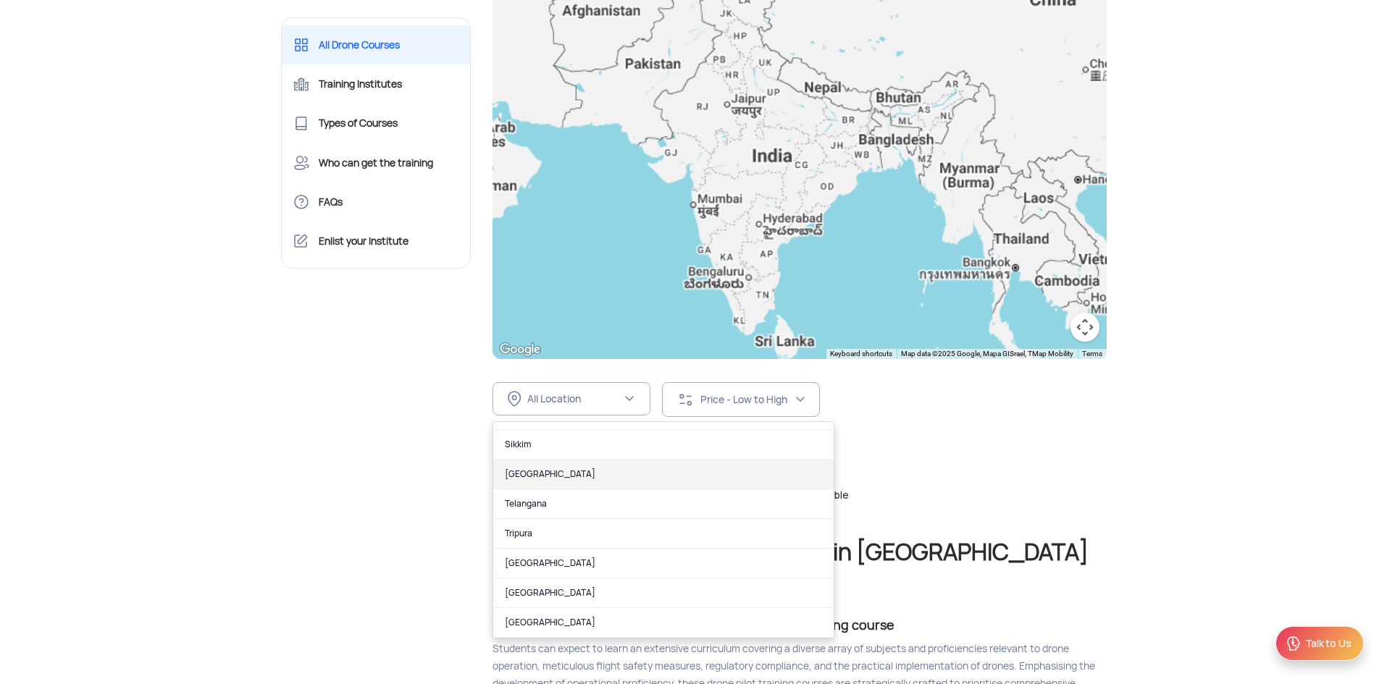
click at [578, 479] on link "Tamil Nadu" at bounding box center [663, 475] width 340 height 30
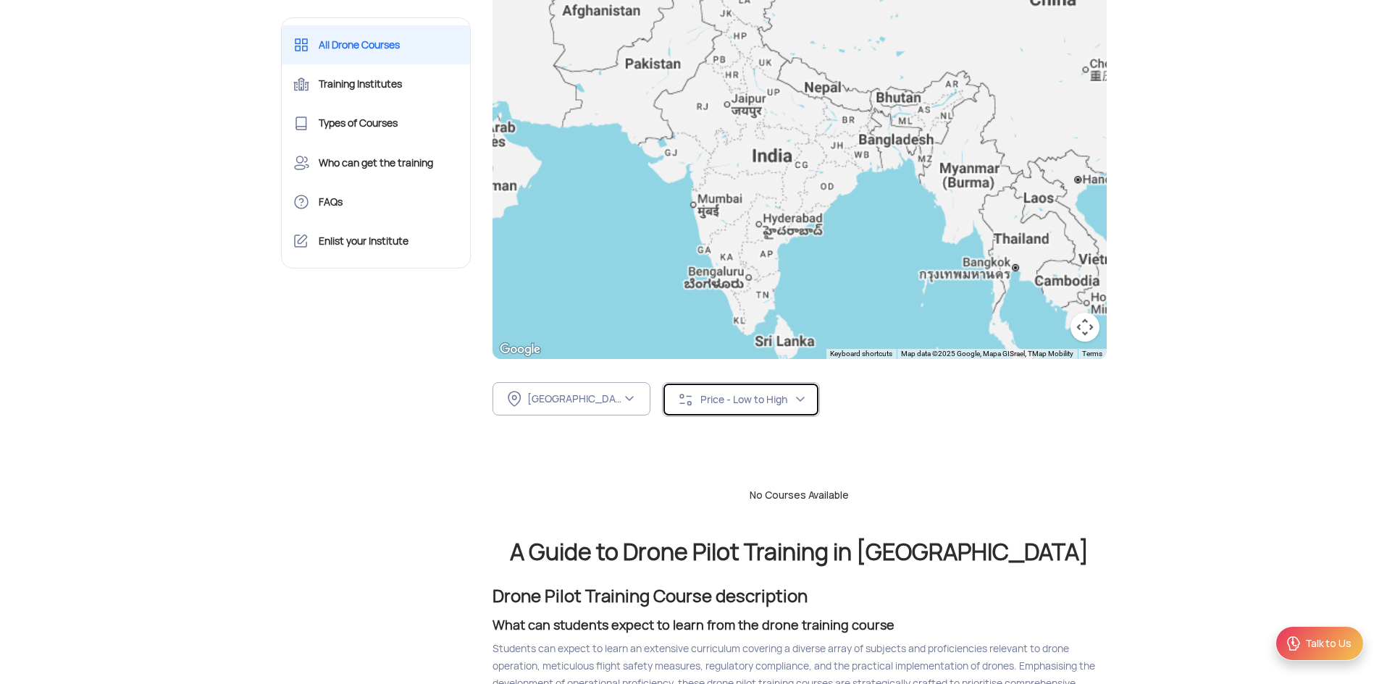
click at [796, 408] on button "Price - Low to High" at bounding box center [741, 399] width 158 height 35
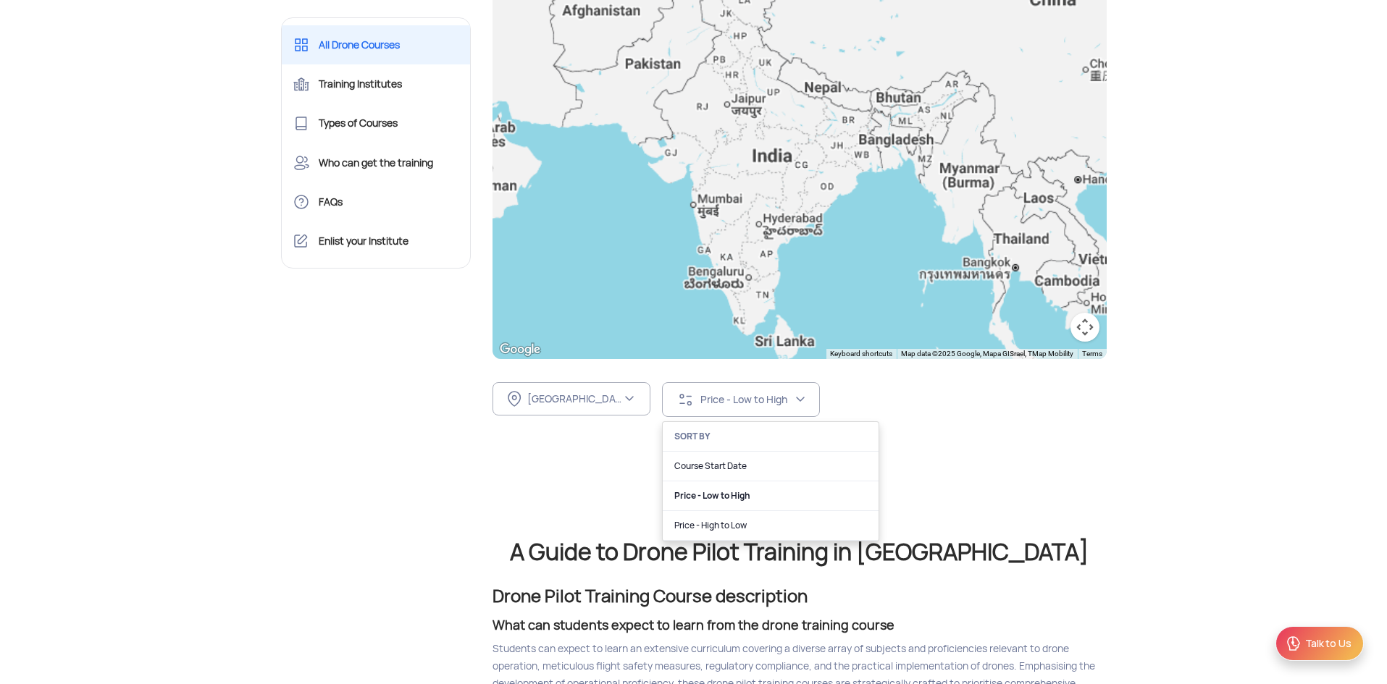
click at [972, 435] on div "Tamil Nadu FILTER BY LOCATION All Location Andaman and Nicobar Islands (Port Bl…" at bounding box center [799, 399] width 614 height 81
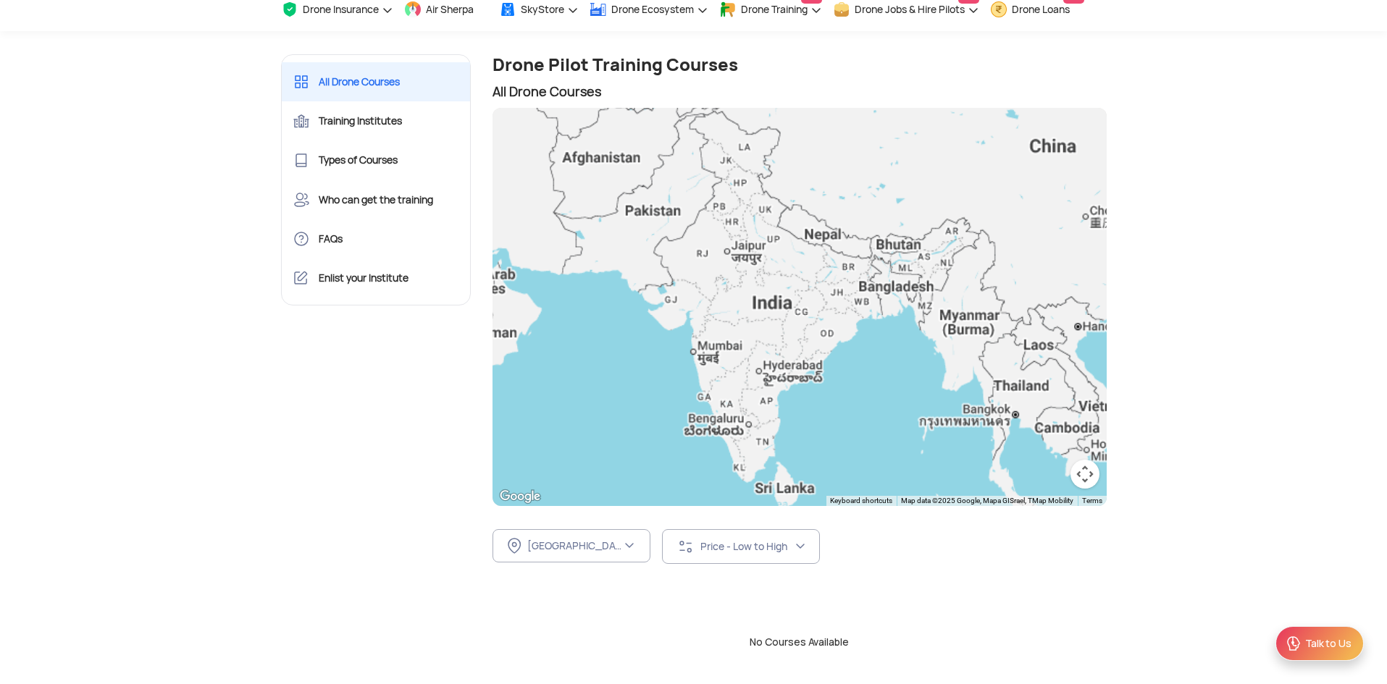
scroll to position [0, 0]
